Goal: Task Accomplishment & Management: Complete application form

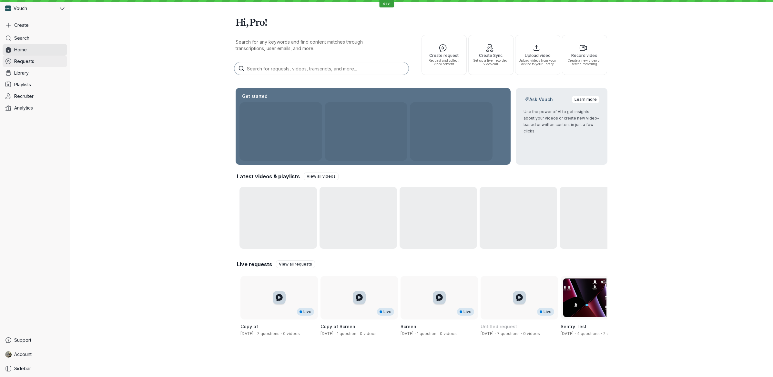
click at [48, 61] on link "Requests" at bounding box center [35, 62] width 65 height 12
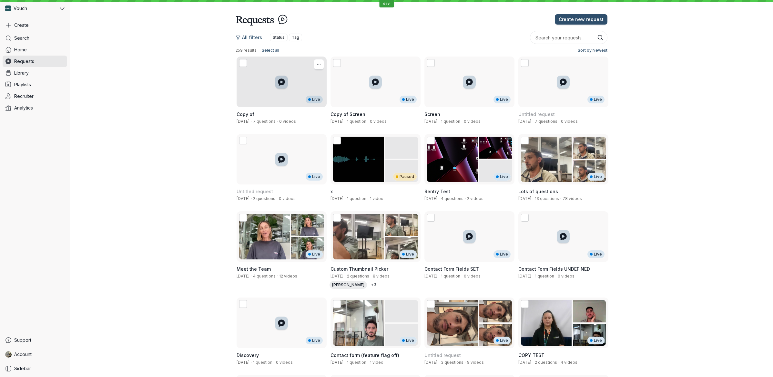
click at [290, 110] on div "Copy of [DATE] · 7 questions · 0 videos" at bounding box center [282, 117] width 90 height 21
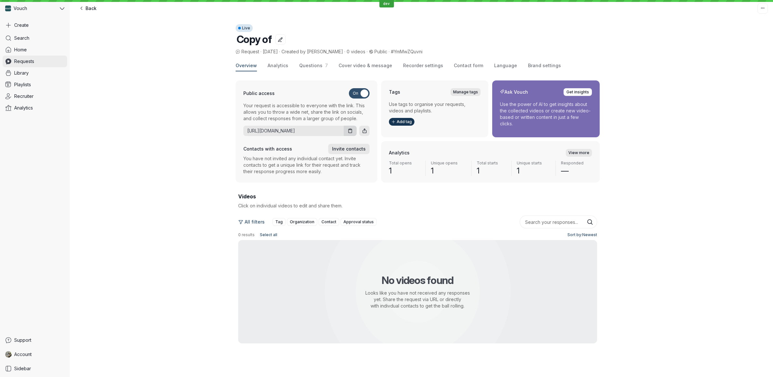
click at [31, 64] on span "Requests" at bounding box center [24, 61] width 20 height 6
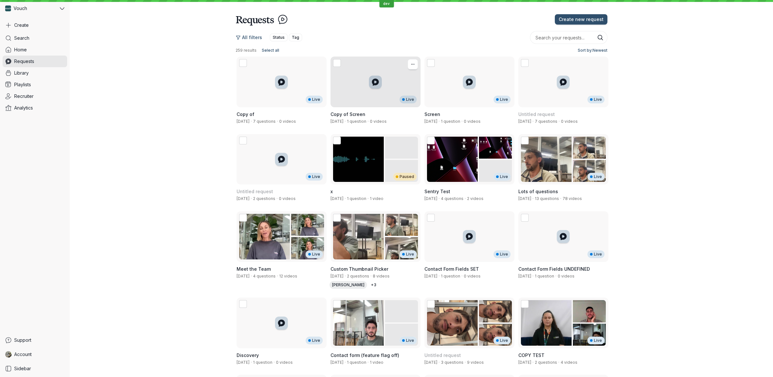
click at [369, 108] on div "Copy of Screen [DATE] · 1 question · 0 videos" at bounding box center [376, 117] width 90 height 21
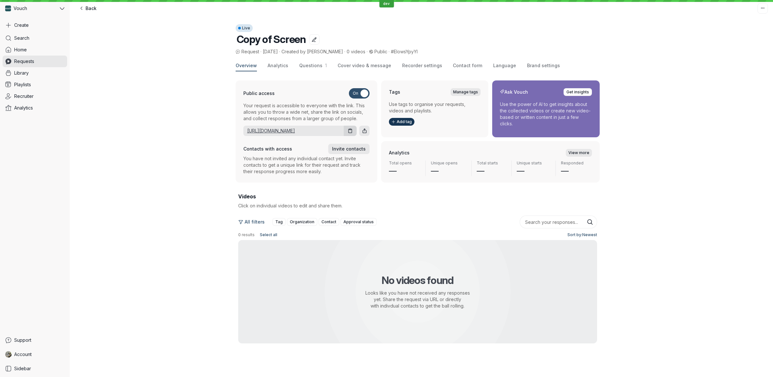
click at [324, 133] on link "[URL][DOMAIN_NAME]" at bounding box center [292, 130] width 98 height 6
click at [414, 68] on span "Recorder settings" at bounding box center [422, 65] width 40 height 6
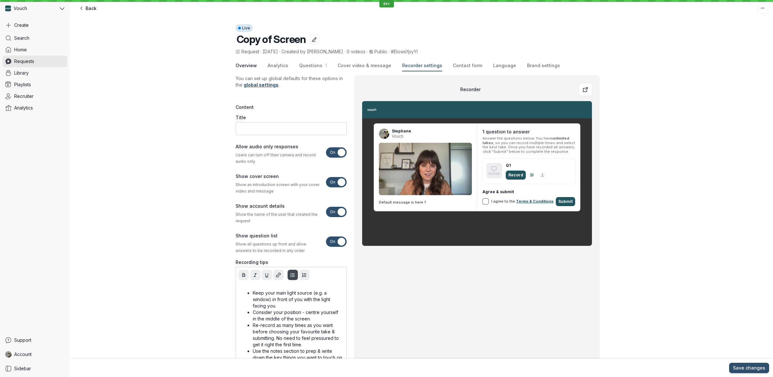
click at [248, 68] on span "Overview" at bounding box center [246, 65] width 21 height 6
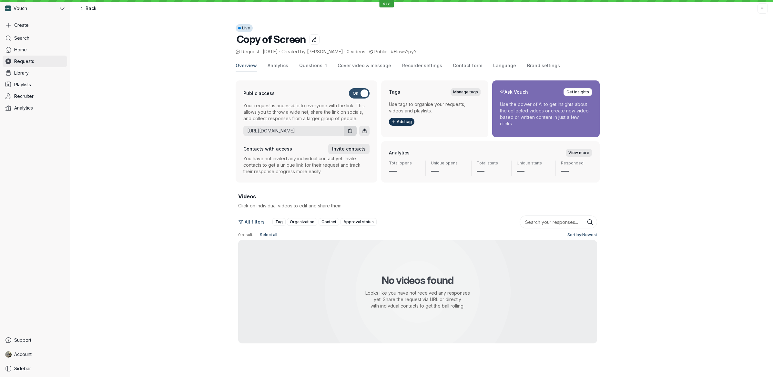
click at [41, 57] on link "Requests" at bounding box center [35, 62] width 65 height 12
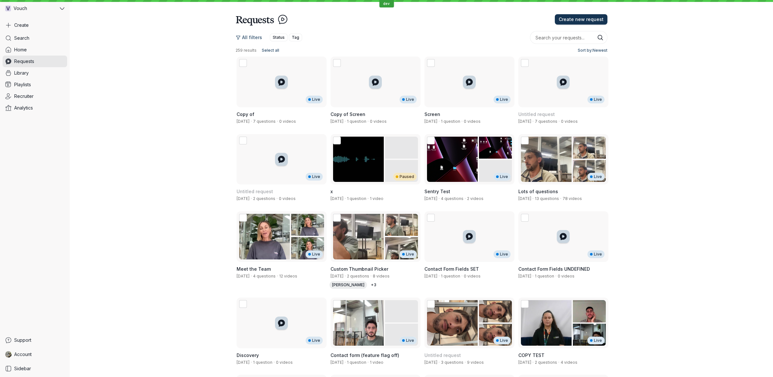
click at [576, 21] on span "Create new request" at bounding box center [581, 19] width 45 height 6
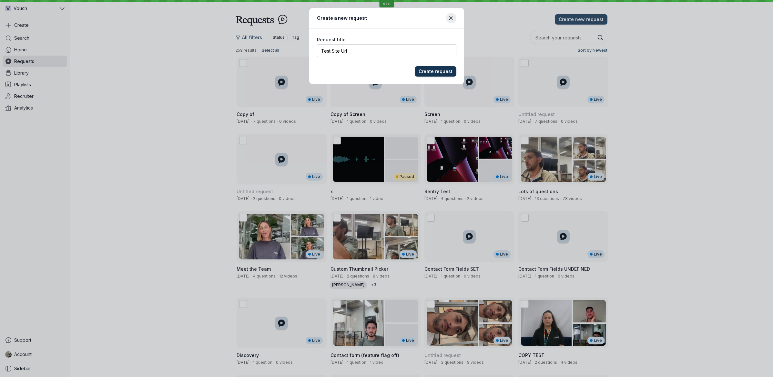
type input "Test Site Url"
click at [441, 73] on span "Create request" at bounding box center [436, 71] width 34 height 6
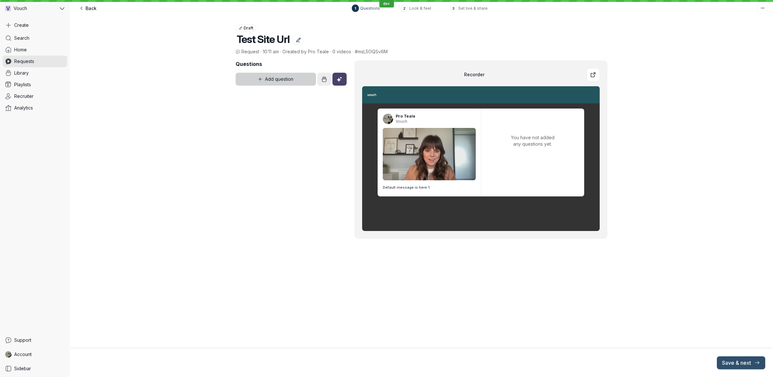
click at [280, 84] on button "Add question" at bounding box center [276, 79] width 81 height 13
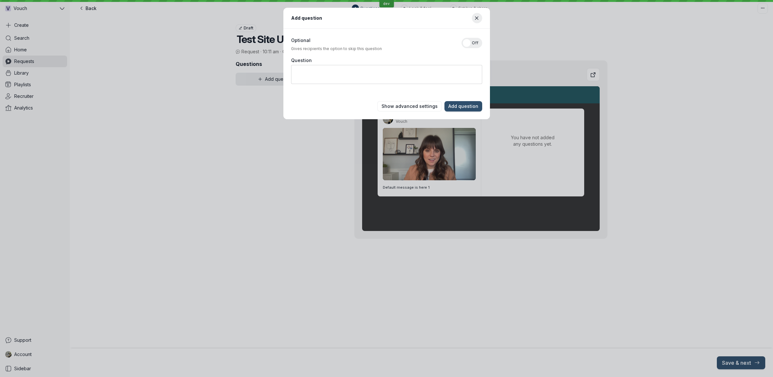
click at [374, 74] on textarea "Question" at bounding box center [386, 74] width 191 height 19
type textarea "Q1"
click at [465, 109] on button "Add question" at bounding box center [463, 106] width 38 height 10
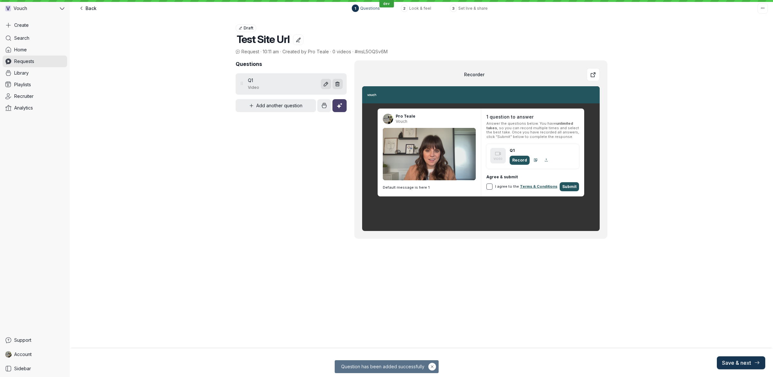
click at [738, 366] on button "Save & next" at bounding box center [741, 362] width 48 height 13
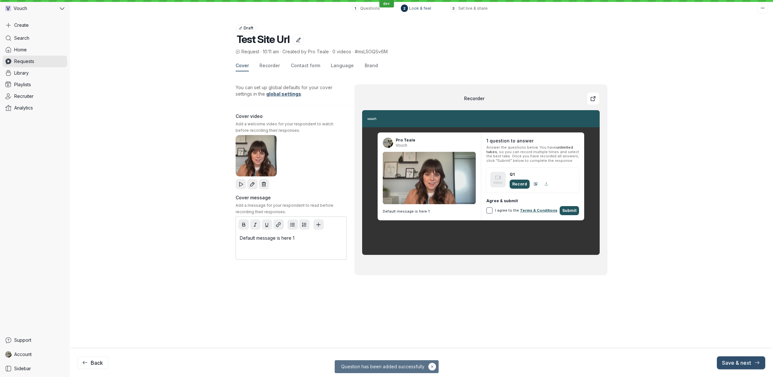
drag, startPoint x: 277, startPoint y: 55, endPoint x: 286, endPoint y: 56, distance: 9.2
click at [278, 55] on div "Request · 10:11 am · Created by Pro Teale · 0 videos · #msL5OQSv6M" at bounding box center [422, 51] width 372 height 7
click at [305, 65] on span "Contact form" at bounding box center [305, 65] width 29 height 6
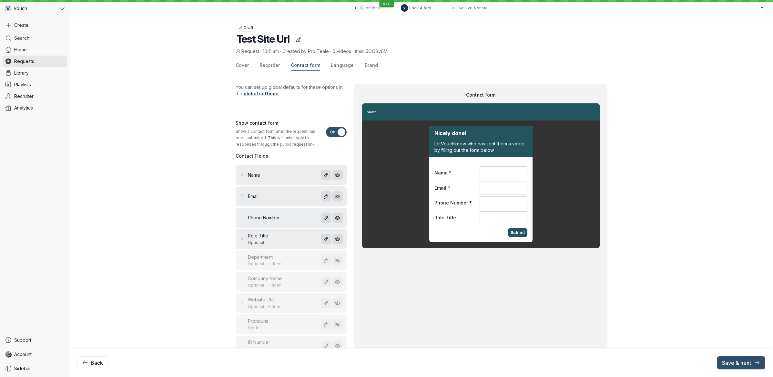
scroll to position [52, 0]
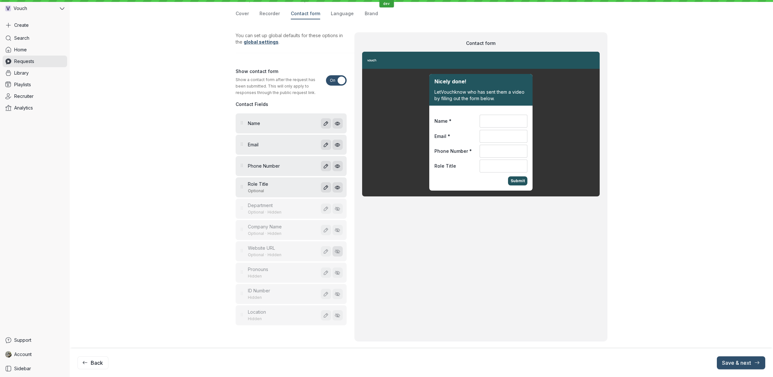
click at [336, 254] on button "Show field" at bounding box center [337, 251] width 10 height 10
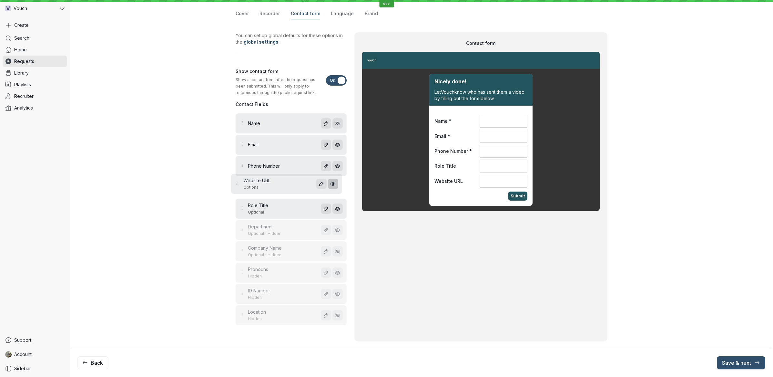
drag, startPoint x: 297, startPoint y: 252, endPoint x: 290, endPoint y: 180, distance: 72.0
click at [290, 180] on div "Name Email Phone Number Role Title Optional Department Optional · Hidden Compan…" at bounding box center [291, 219] width 111 height 213
click at [336, 210] on icon "button" at bounding box center [337, 208] width 5 height 5
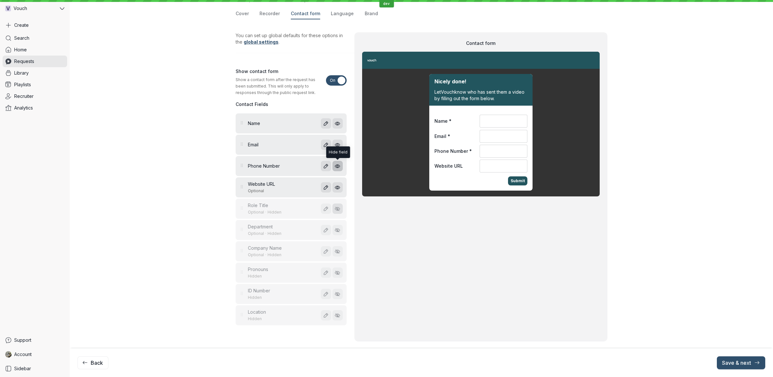
click at [336, 168] on button "button" at bounding box center [337, 166] width 10 height 10
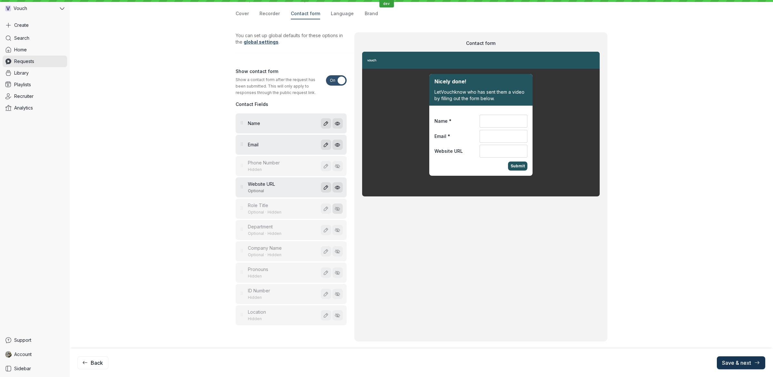
click at [738, 366] on button "Save & next" at bounding box center [741, 362] width 48 height 13
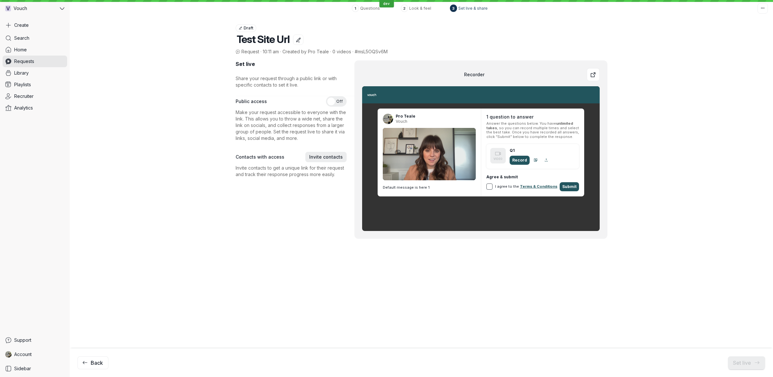
click at [338, 97] on span "Off" at bounding box center [339, 101] width 6 height 10
click at [0, 0] on input "On Off" at bounding box center [0, 0] width 0 height 0
click at [762, 365] on button "Set live" at bounding box center [746, 362] width 37 height 13
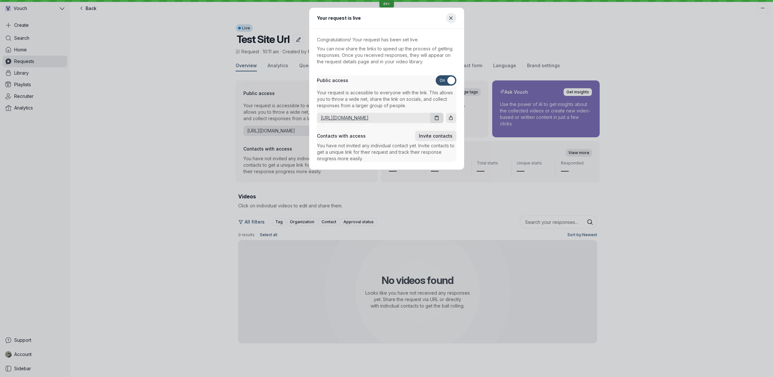
click at [412, 117] on link "[URL][DOMAIN_NAME]" at bounding box center [372, 118] width 111 height 6
click at [450, 15] on button "Close modal" at bounding box center [451, 18] width 10 height 10
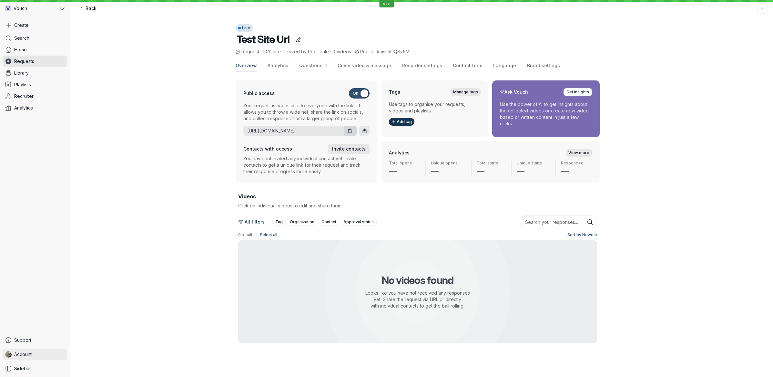
click at [38, 354] on link "Account" at bounding box center [35, 354] width 65 height 12
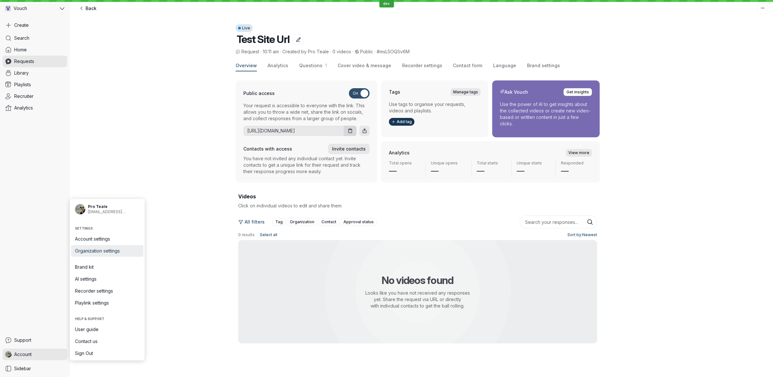
click at [115, 248] on span "Organization settings" at bounding box center [107, 251] width 65 height 6
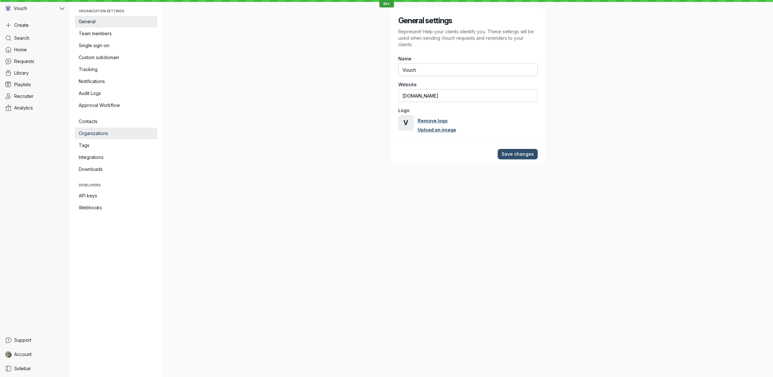
click at [108, 134] on span "Organizations" at bounding box center [116, 133] width 75 height 6
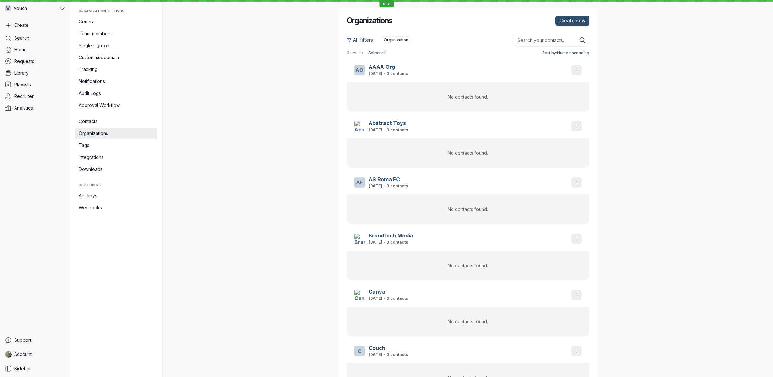
click at [261, 126] on div "Organizations Create new All filters Organization 0 results Select all Sort by:…" at bounding box center [468, 188] width 610 height 377
